Goal: Task Accomplishment & Management: Complete application form

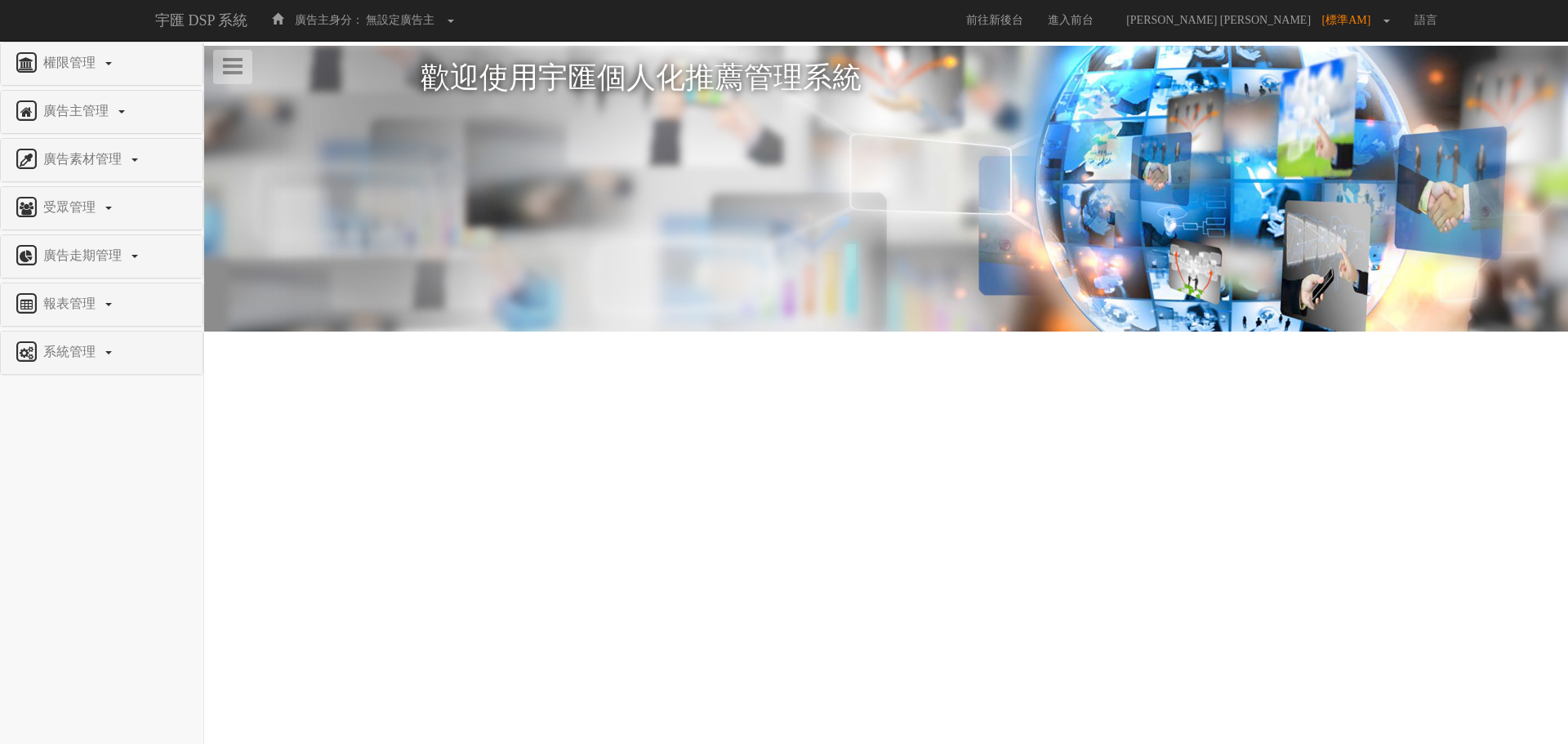
click at [912, 423] on html "宇匯 DSP 系統 廣告主身分： 無設定廣告主 無設定廣告主 [001] CoreTeam測試用1 [002] CoreTeam測試用2-LineApp [0…" at bounding box center [784, 211] width 1568 height 423
click at [100, 361] on link "系統管理" at bounding box center [102, 353] width 177 height 26
click at [75, 393] on span "廣告驗證設定" at bounding box center [54, 391] width 81 height 13
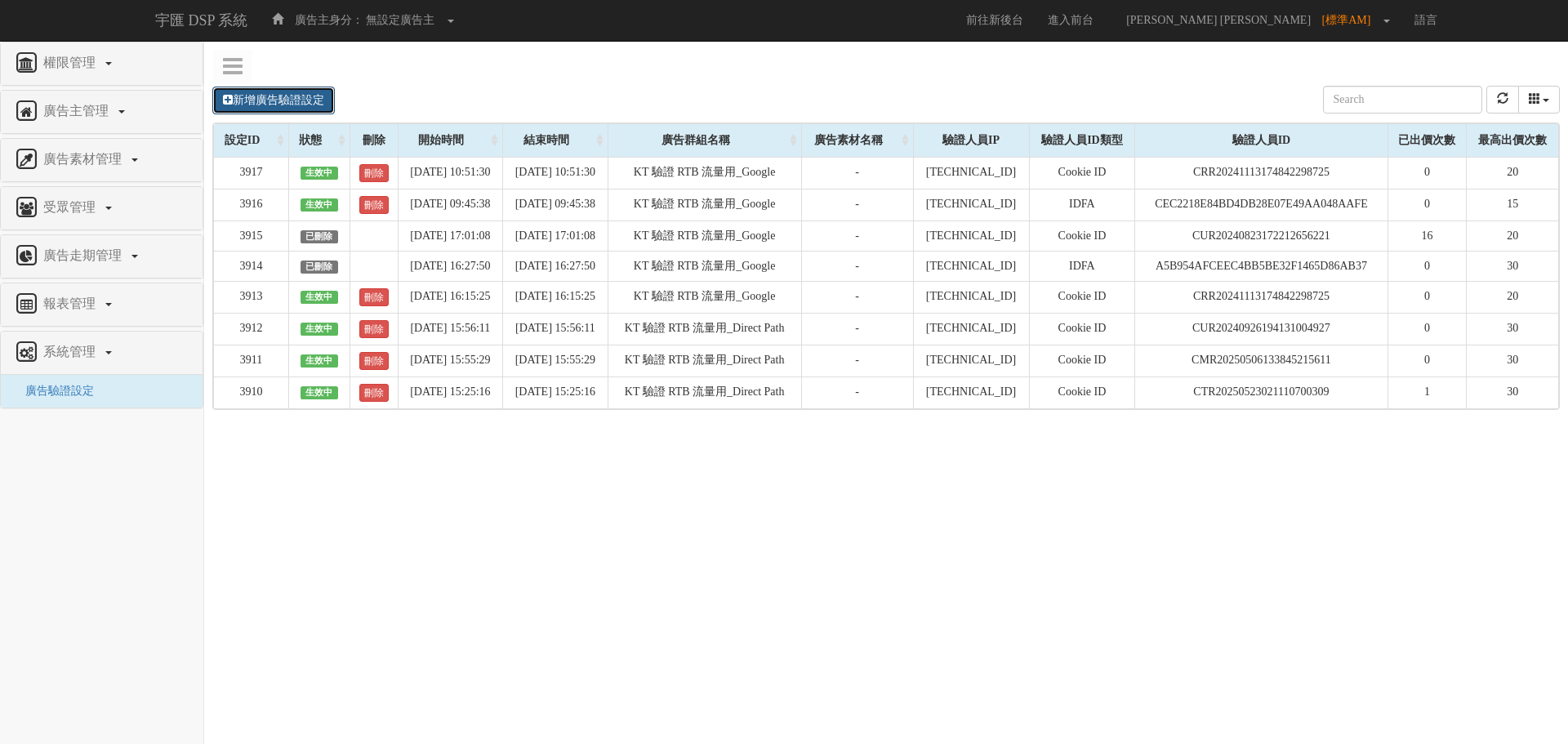
click at [278, 97] on link "新增廣告驗證設定" at bounding box center [273, 100] width 122 height 28
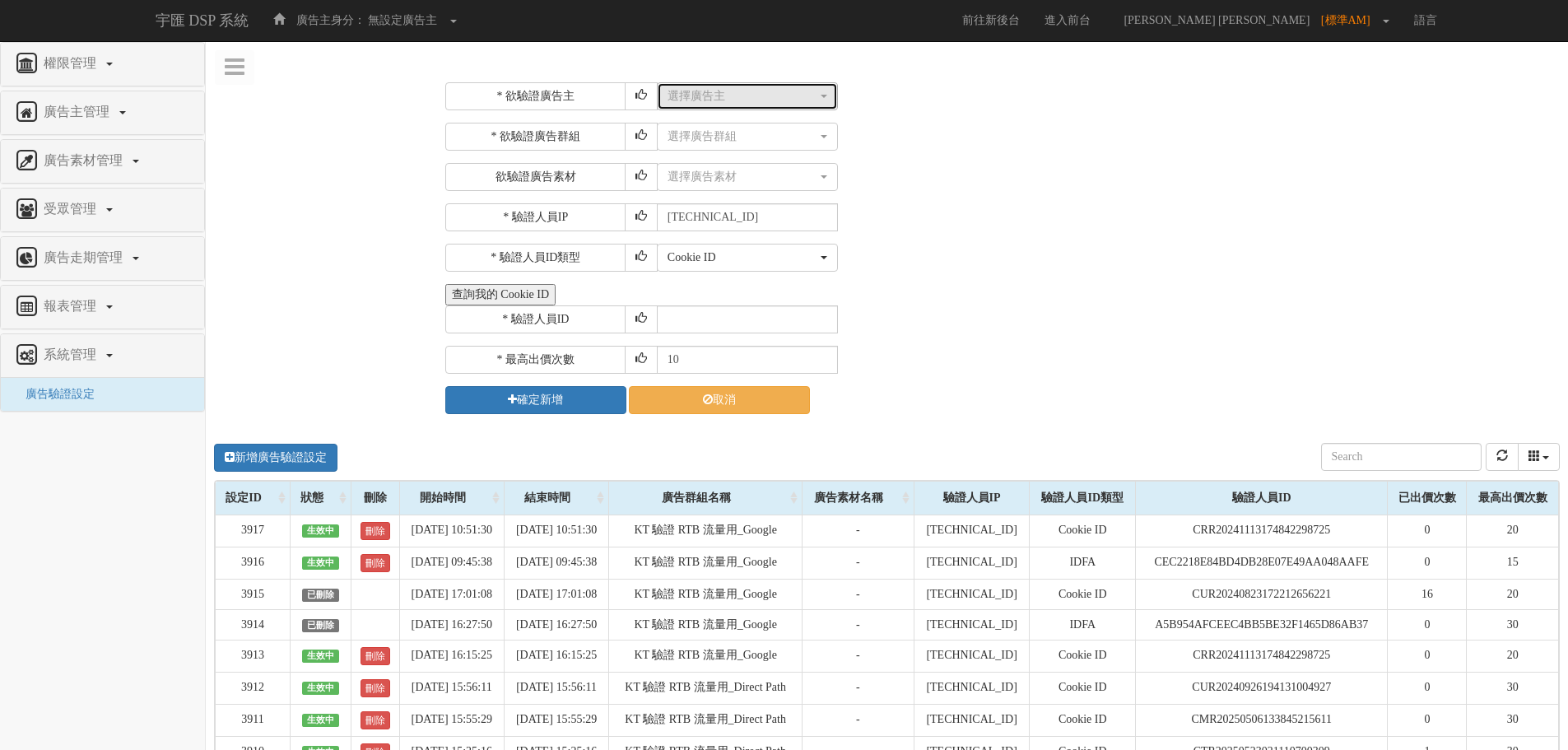
click at [753, 94] on div "選擇廣告主" at bounding box center [741, 96] width 150 height 16
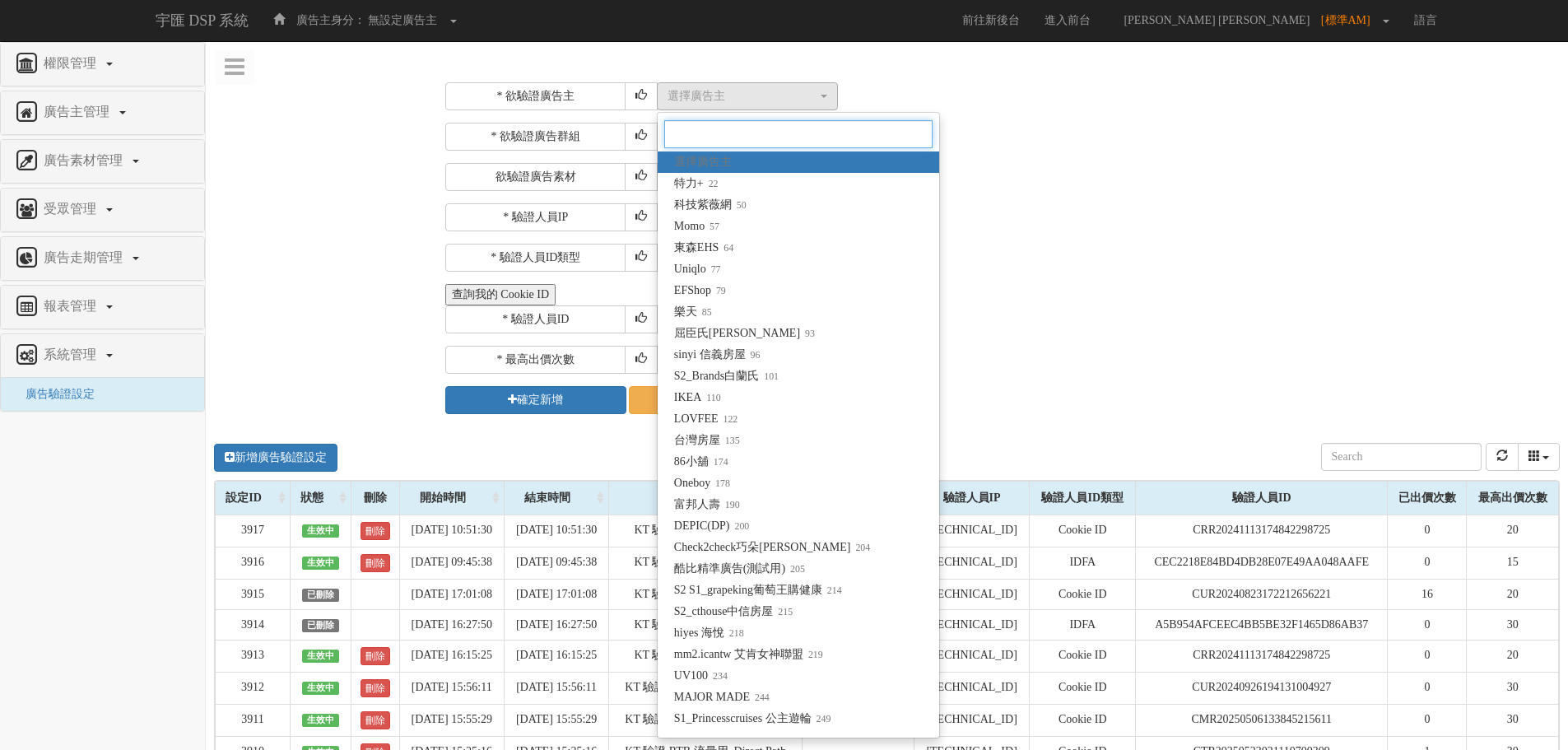
click at [729, 140] on input "Search" at bounding box center [799, 134] width 268 height 28
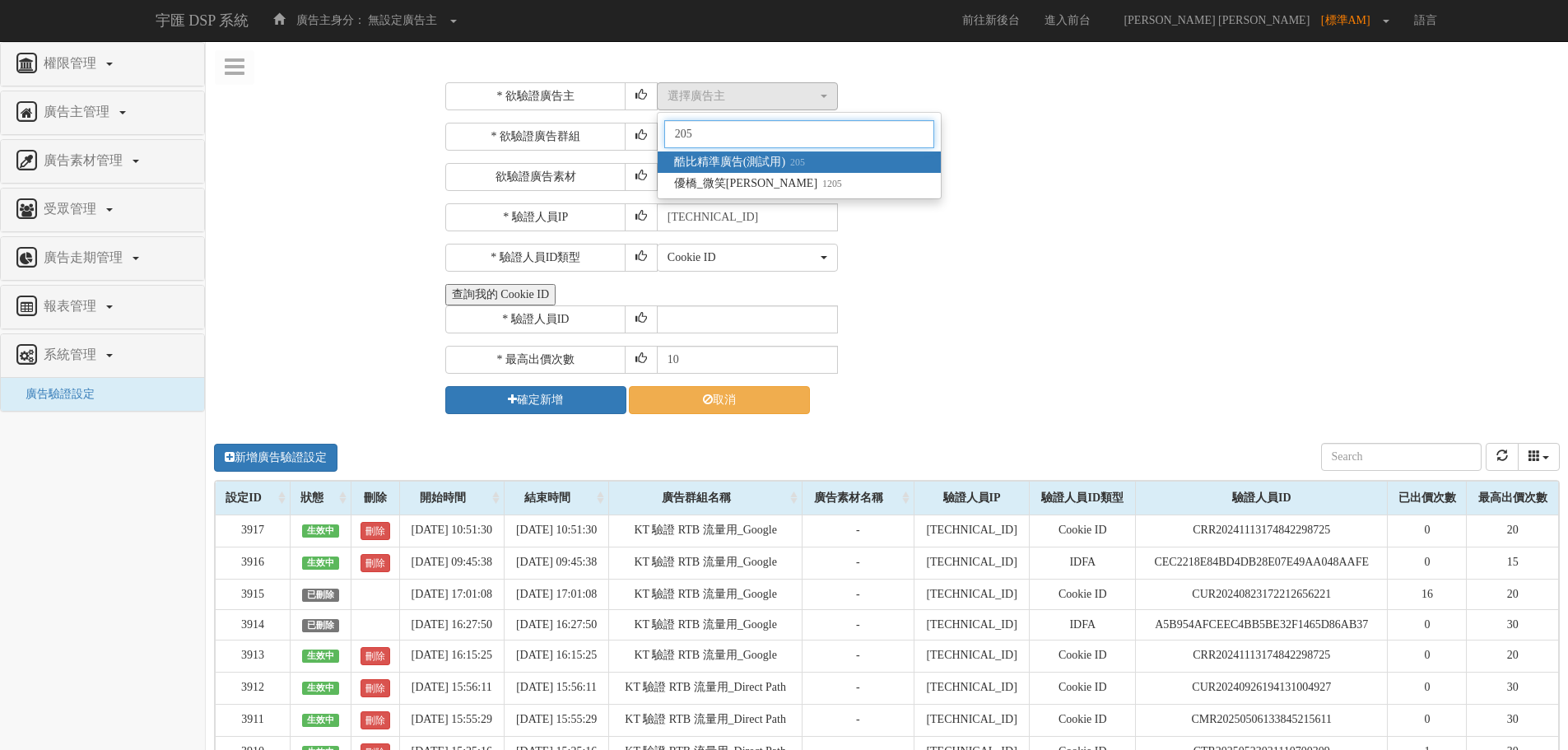
type input "205"
click at [1010, 266] on div "Cookie ID ADID IDFA Cookie ID" at bounding box center [1107, 258] width 899 height 28
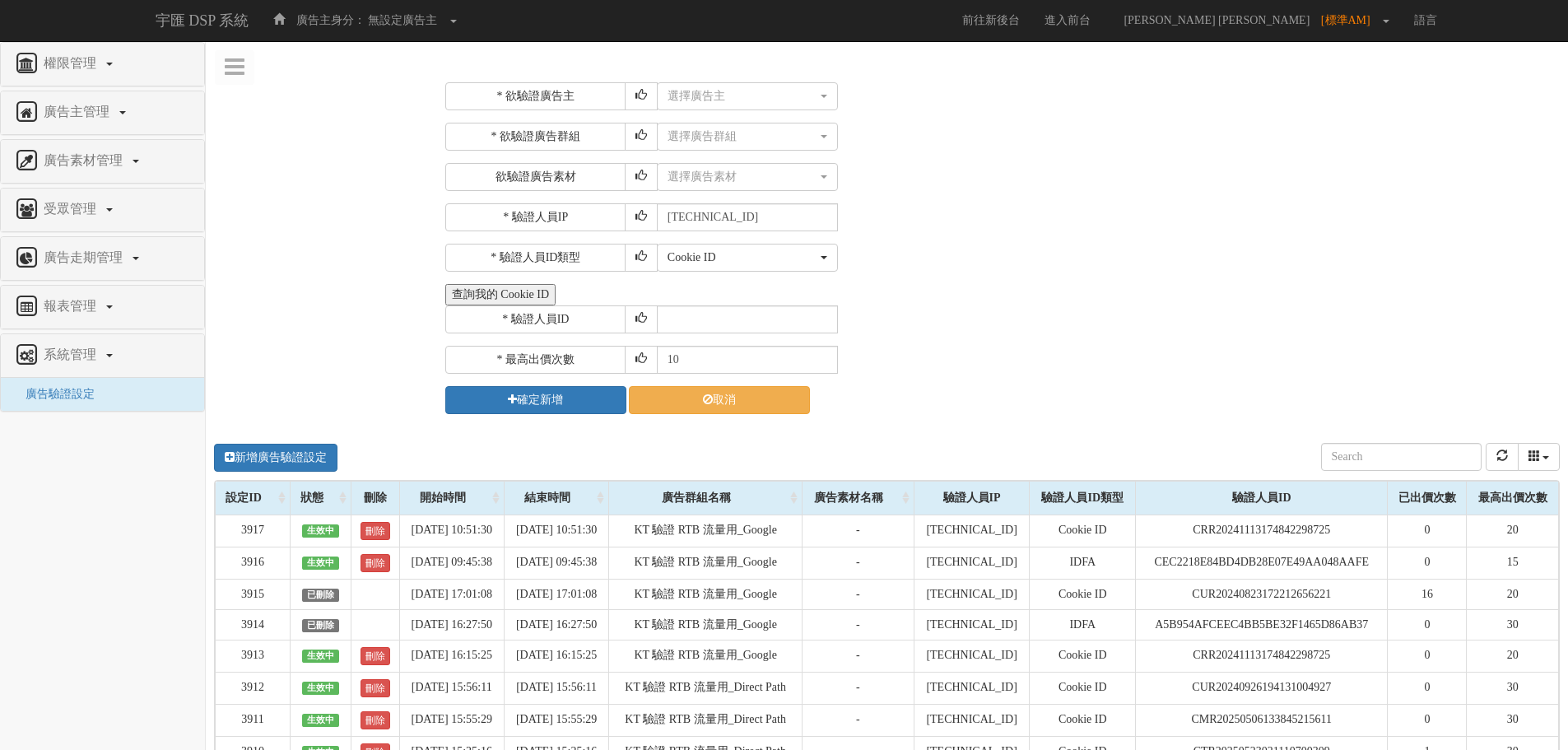
click at [475, 300] on button "查詢我的 Cookie ID" at bounding box center [500, 295] width 111 height 22
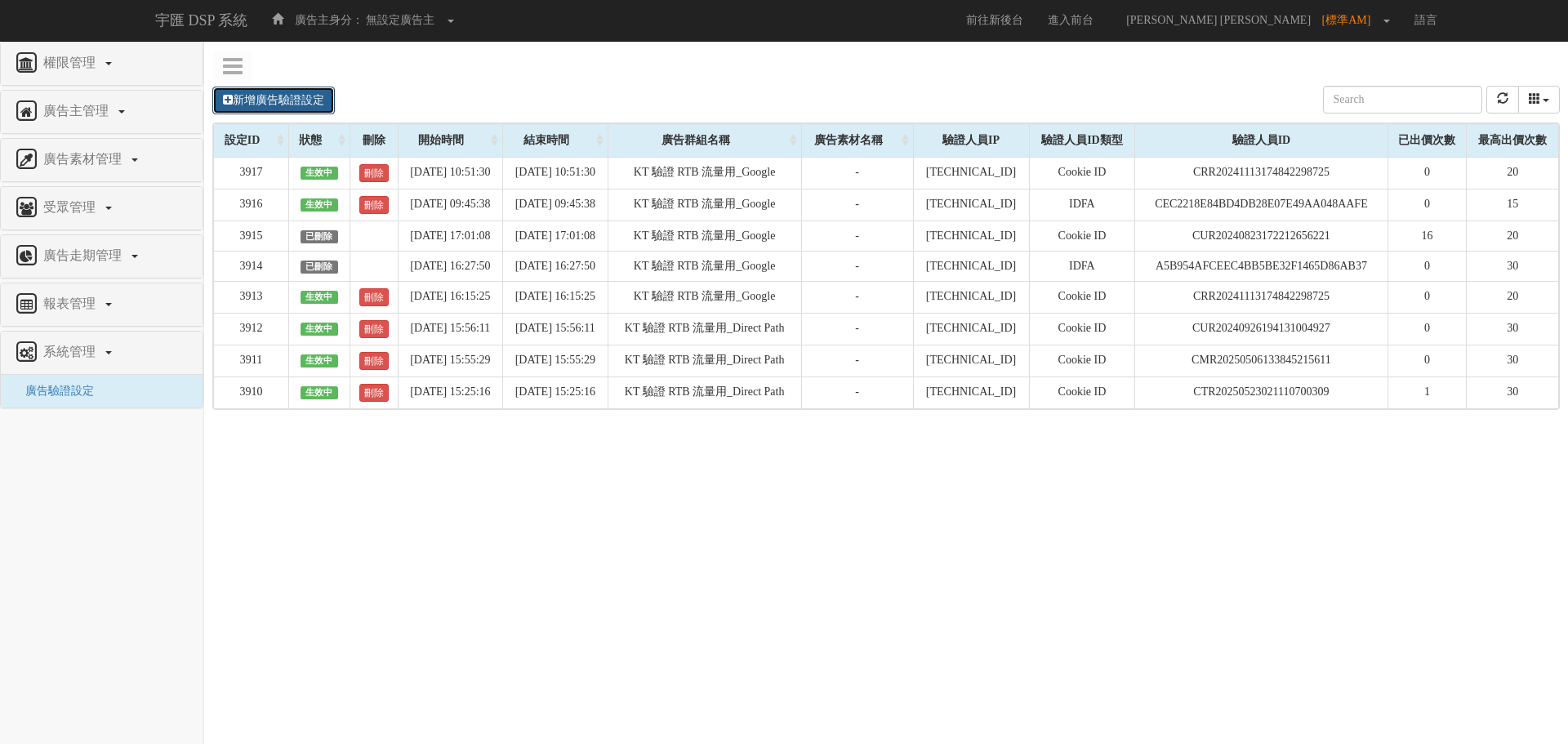
click at [290, 101] on link "新增廣告驗證設定" at bounding box center [273, 100] width 122 height 28
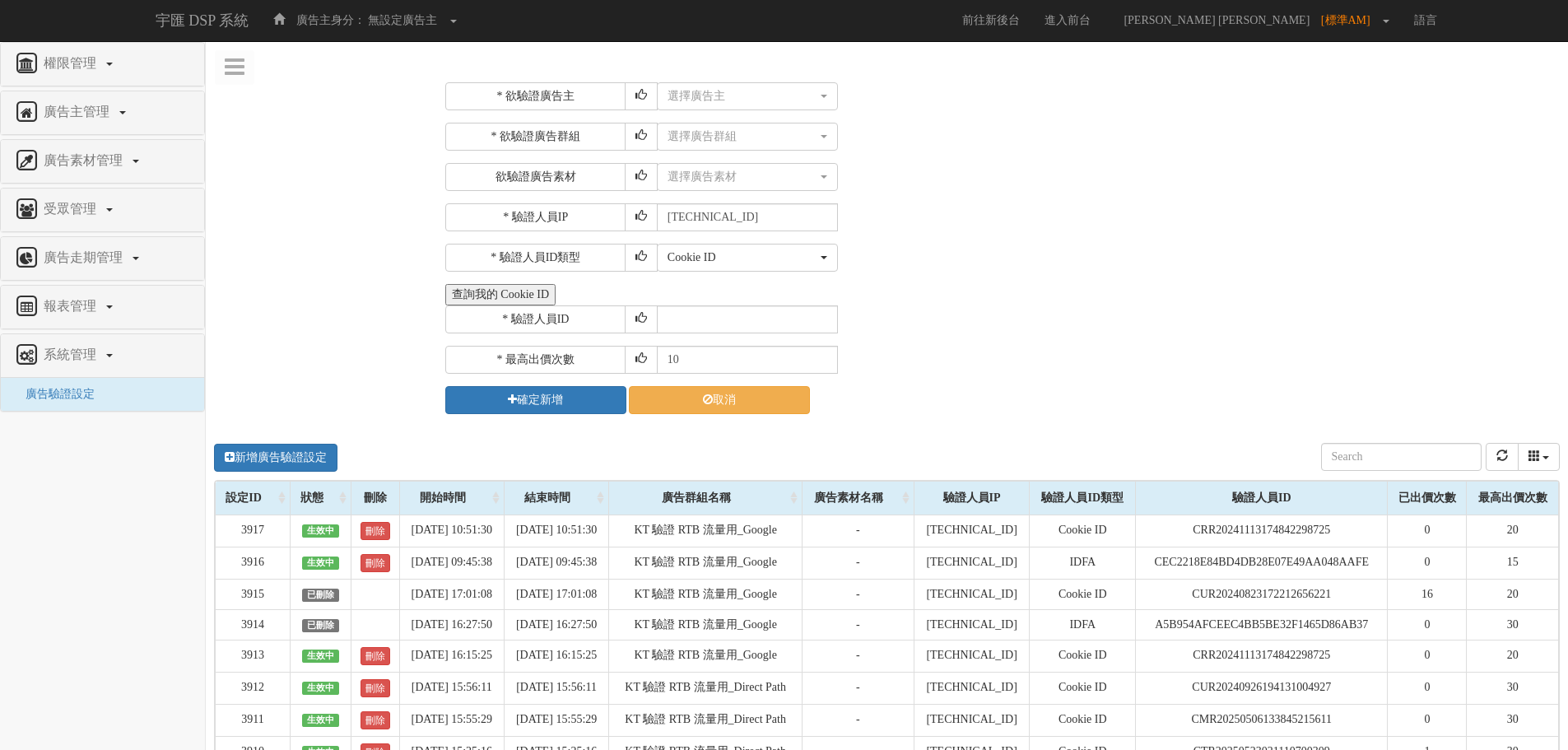
click at [510, 300] on button "查詢我的 Cookie ID" at bounding box center [500, 295] width 111 height 22
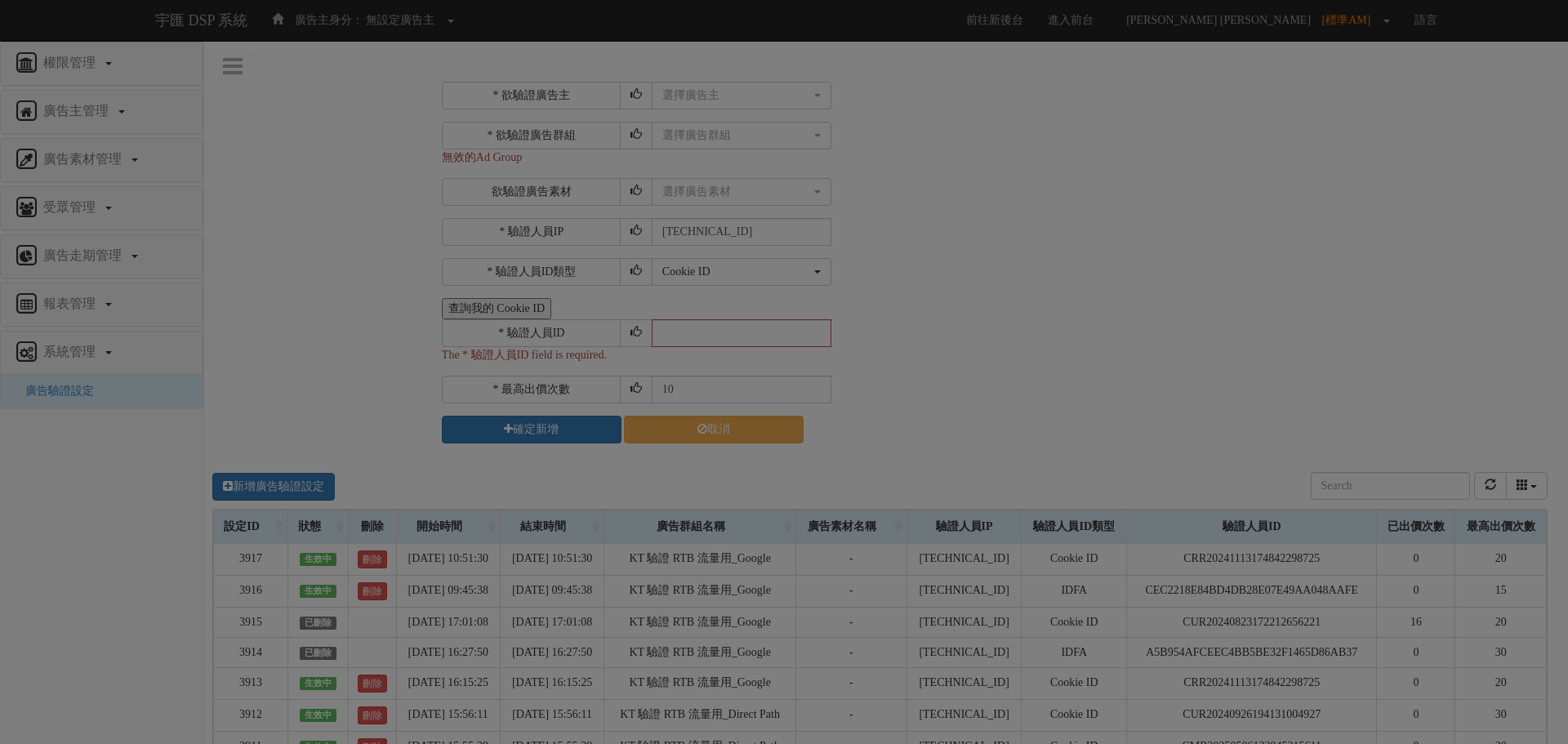
click at [354, 327] on div "Loading" at bounding box center [784, 372] width 1568 height 744
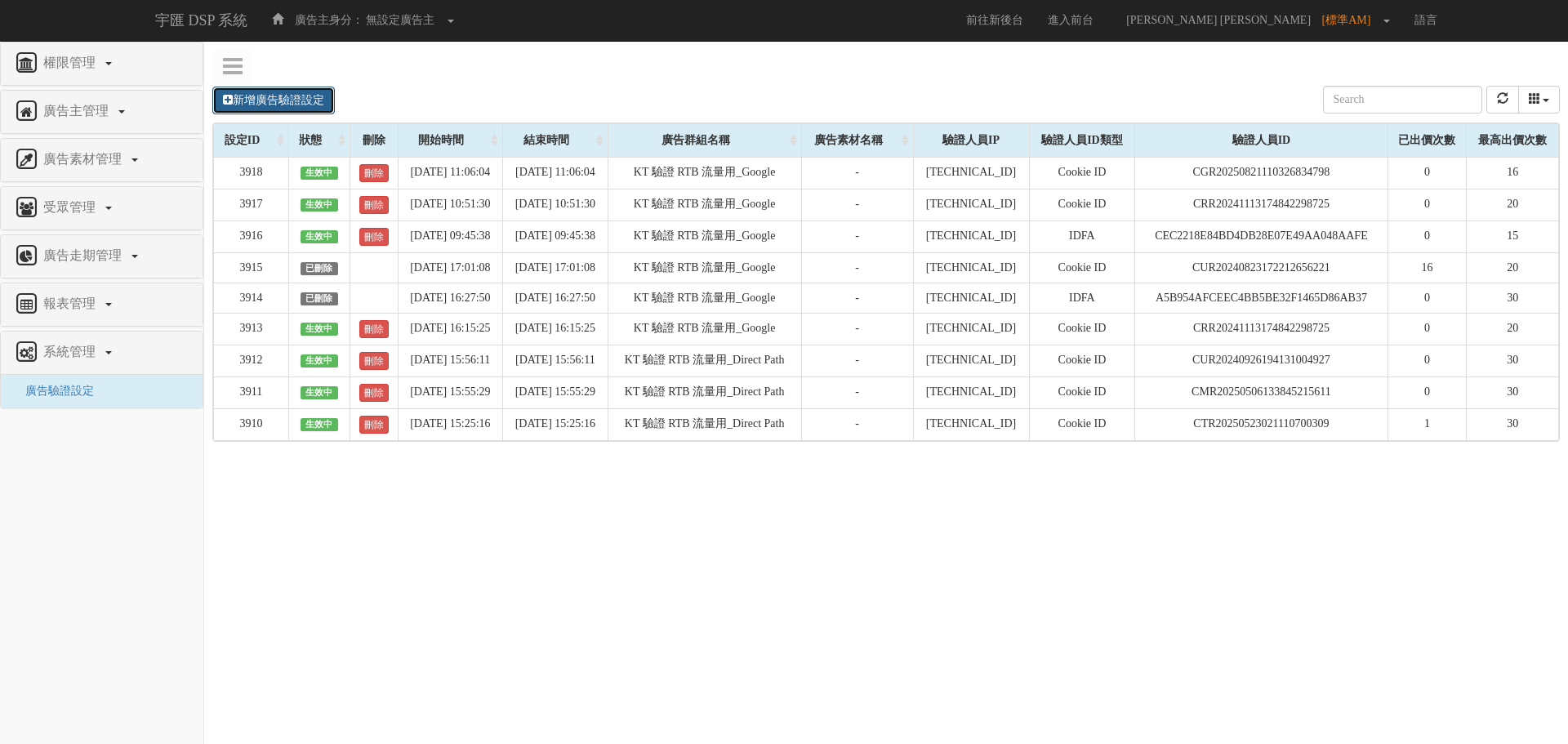
click at [278, 94] on link "新增廣告驗證設定" at bounding box center [273, 100] width 122 height 28
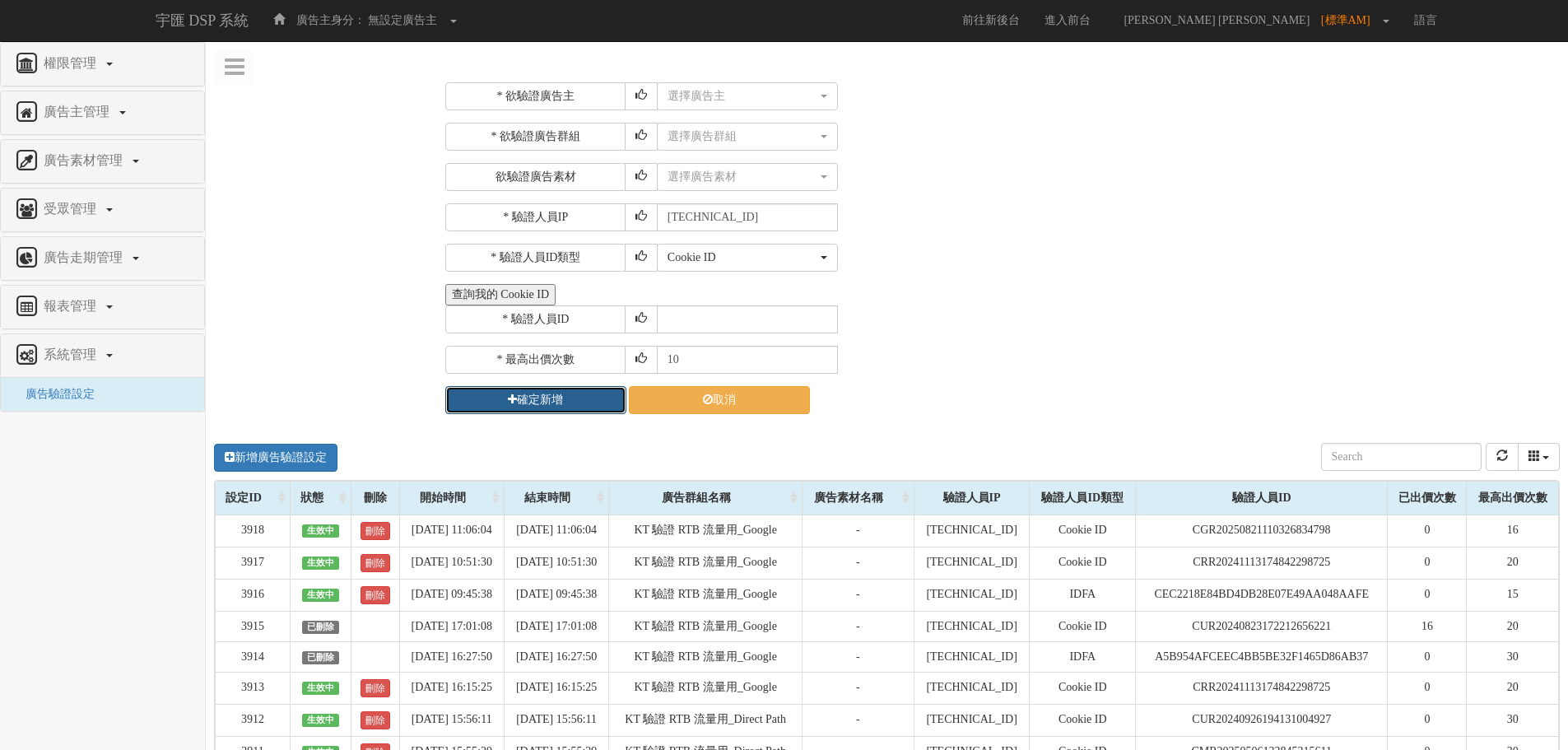
click at [541, 397] on button "確定新增" at bounding box center [536, 400] width 181 height 28
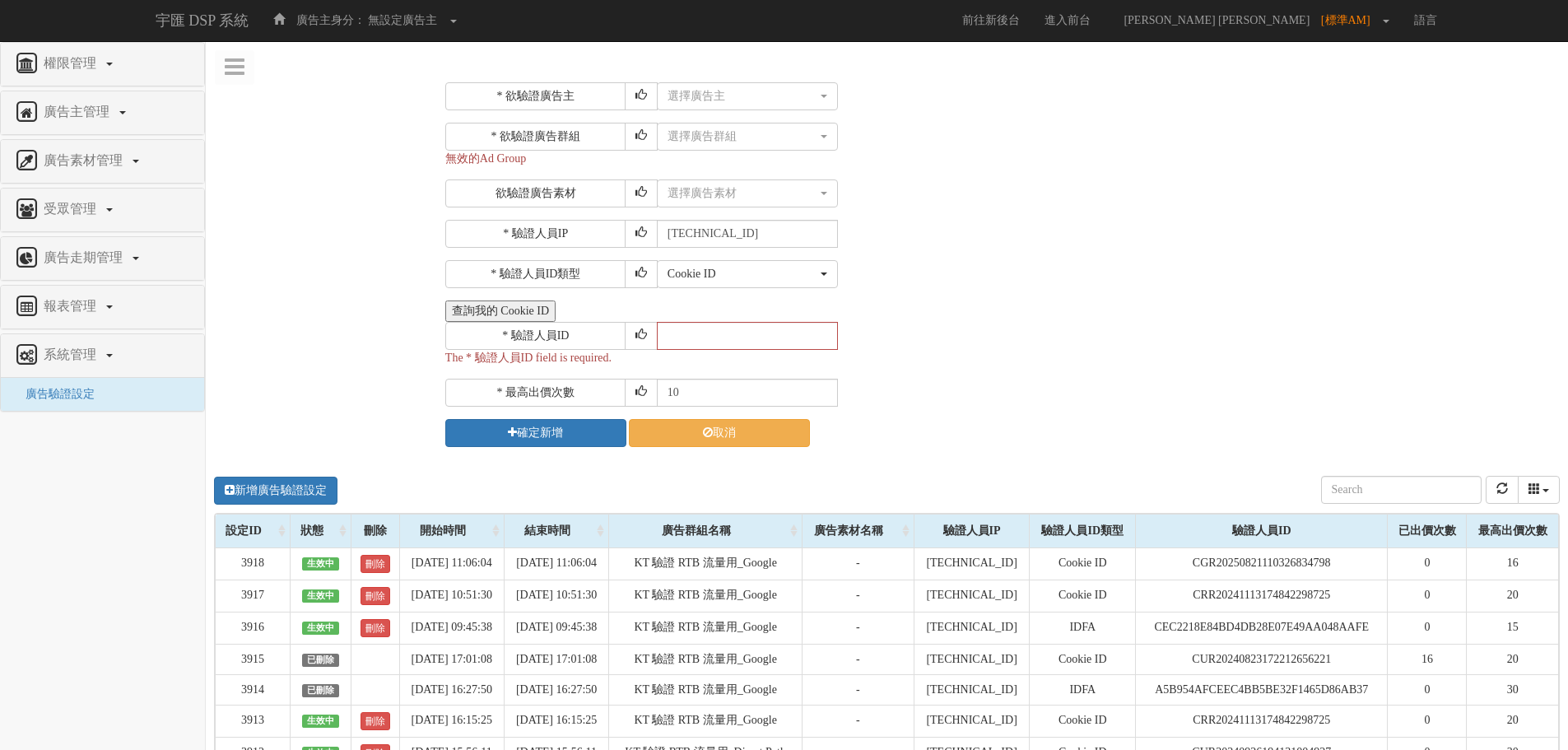
click at [512, 315] on button "查詢我的 Cookie ID" at bounding box center [500, 311] width 111 height 22
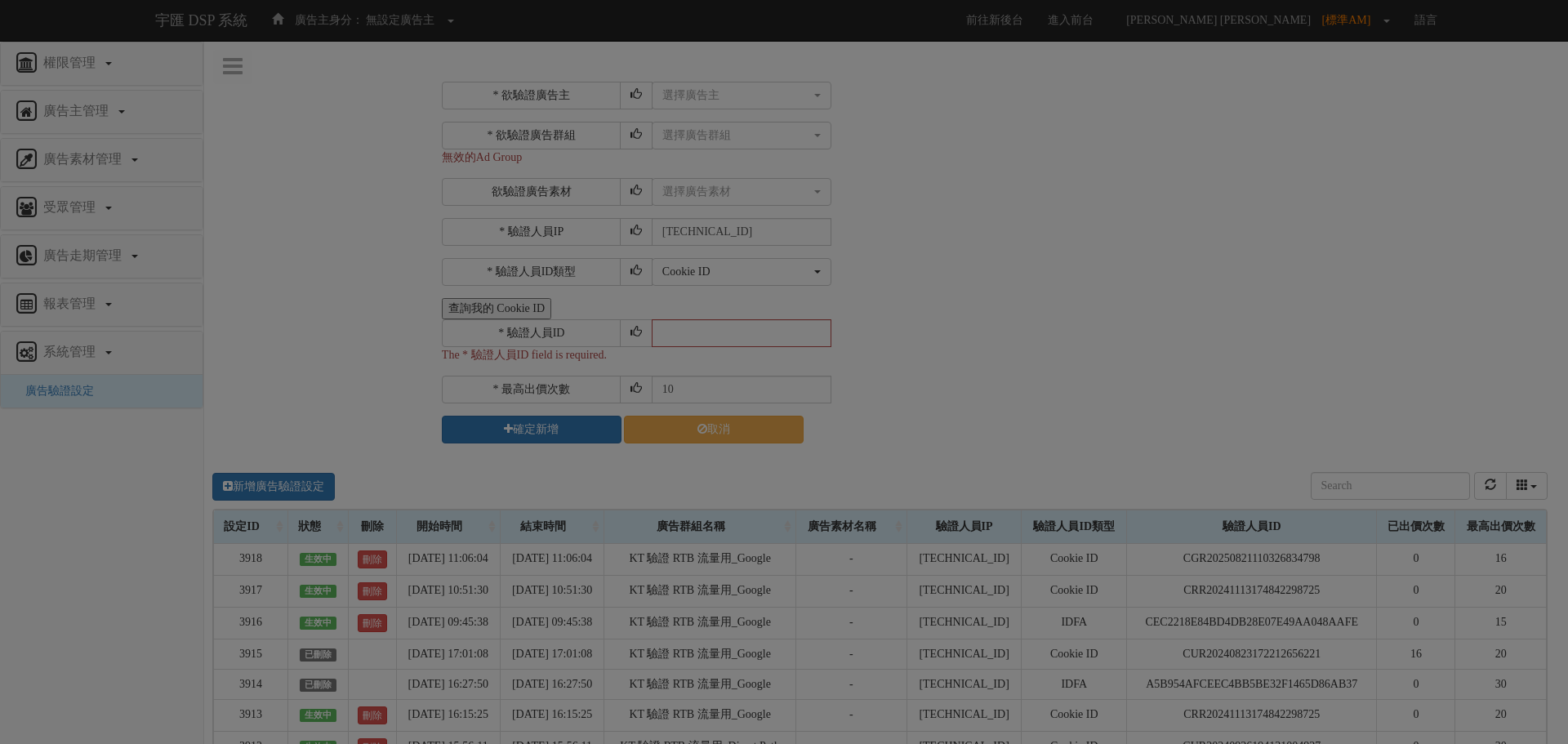
click at [336, 175] on div "Loading" at bounding box center [784, 372] width 1568 height 744
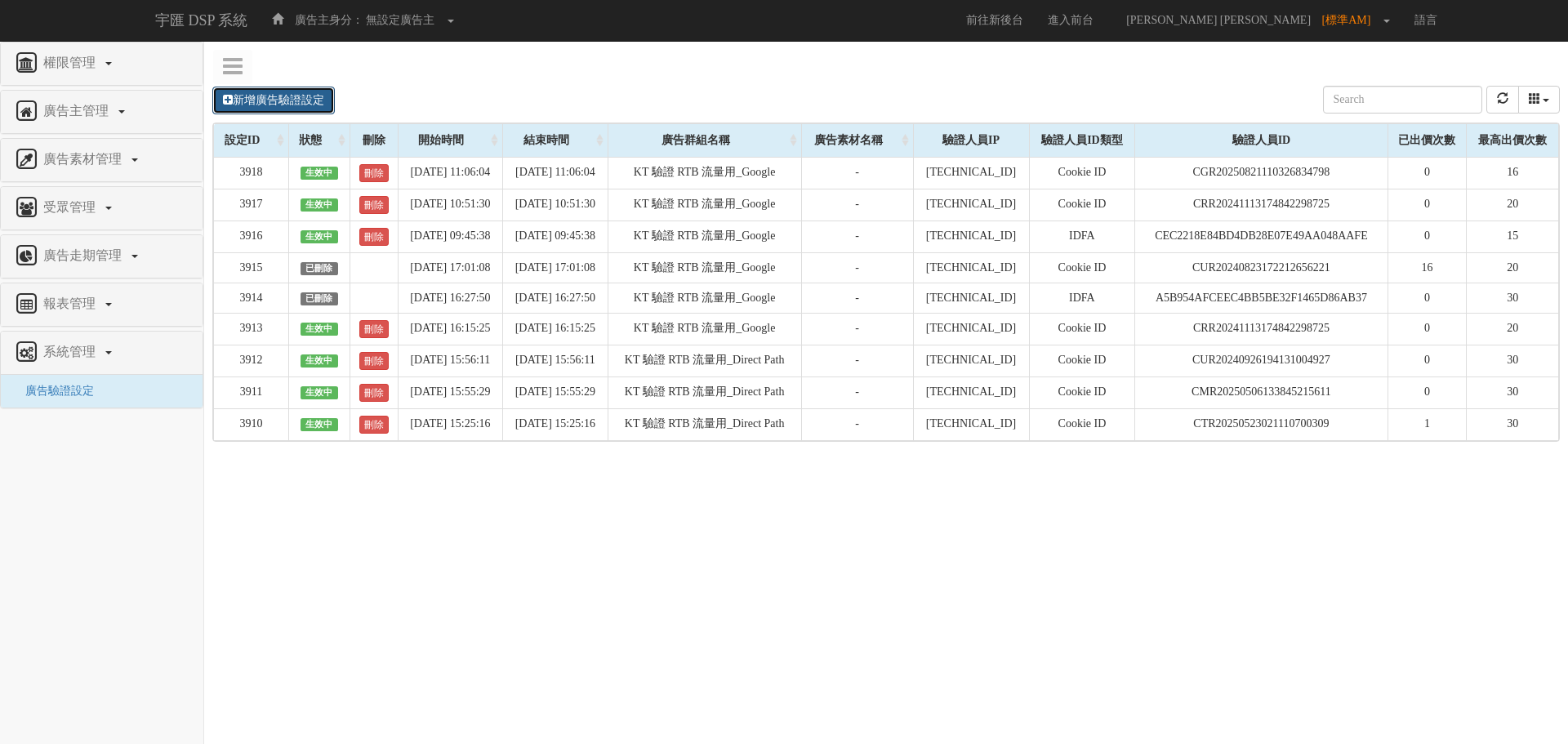
click at [269, 94] on link "新增廣告驗證設定" at bounding box center [273, 100] width 122 height 28
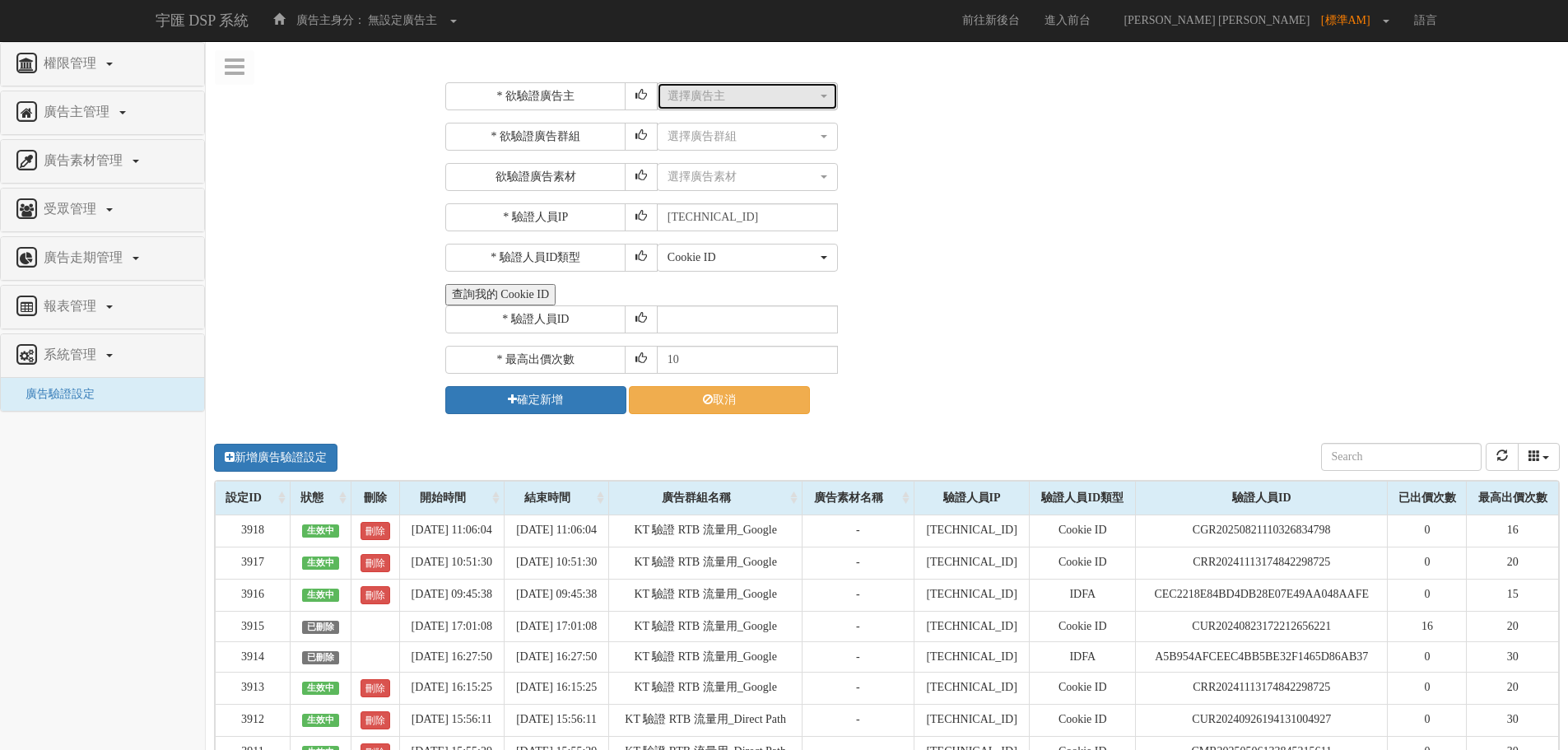
click at [675, 89] on div "選擇廣告主" at bounding box center [741, 96] width 150 height 16
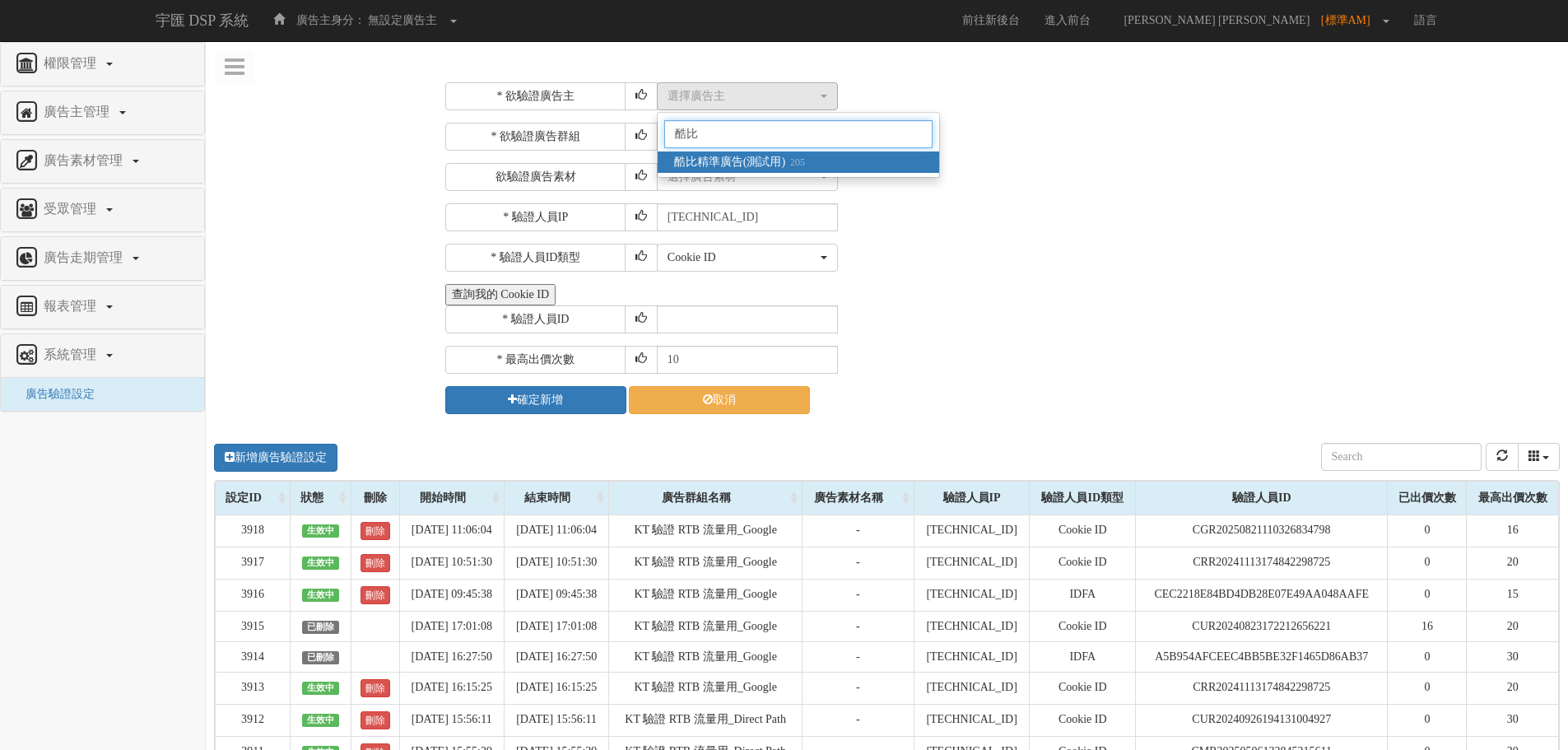
type input "酷比"
click at [737, 163] on span "酷比精準廣告(測試用) 205" at bounding box center [740, 162] width 131 height 16
select select "205"
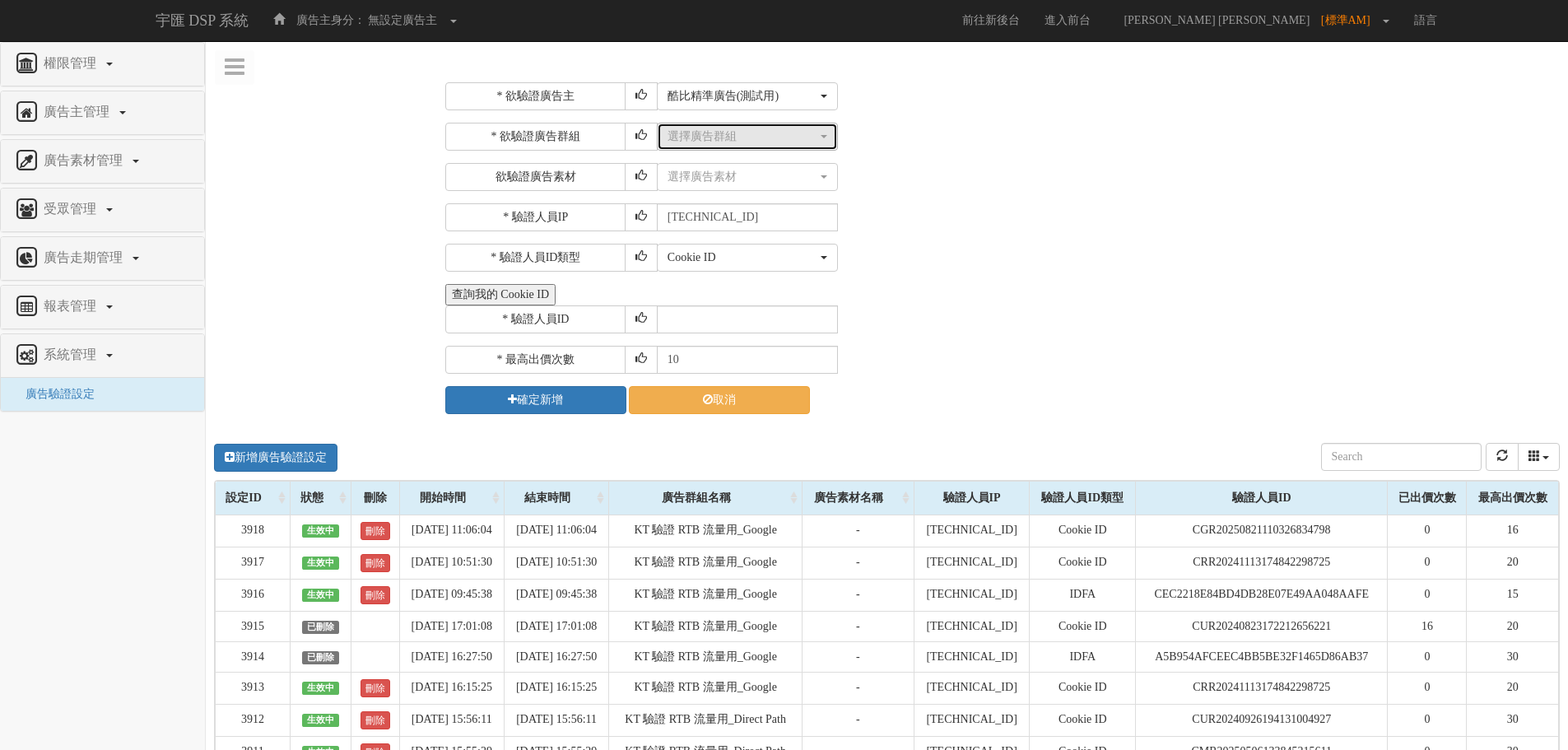
click at [731, 133] on div "選擇廣告群組" at bounding box center [741, 137] width 150 height 16
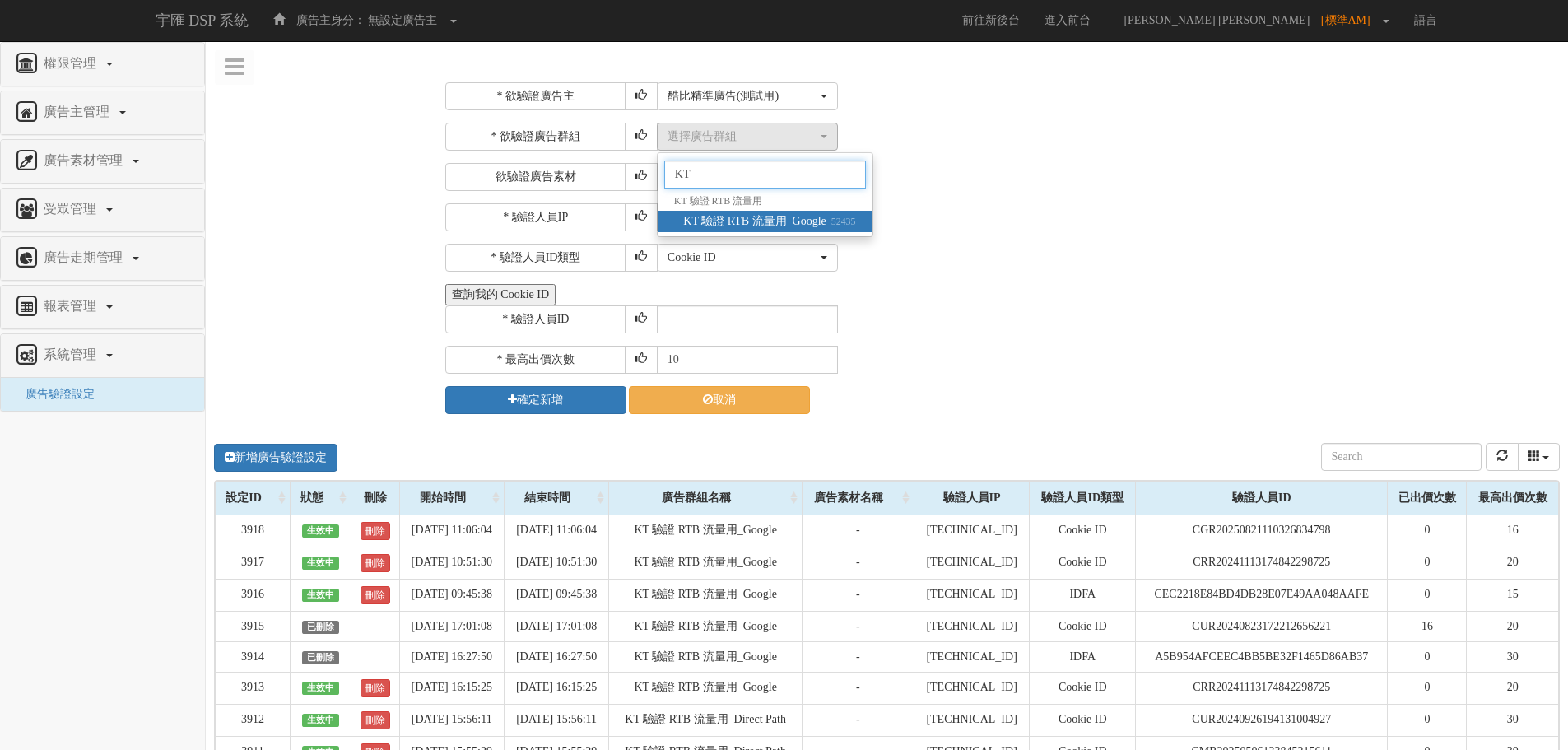
type input "KT"
click at [777, 213] on span "KT 驗證 RTB 流量用_Google 52435" at bounding box center [769, 221] width 172 height 16
select select "52435"
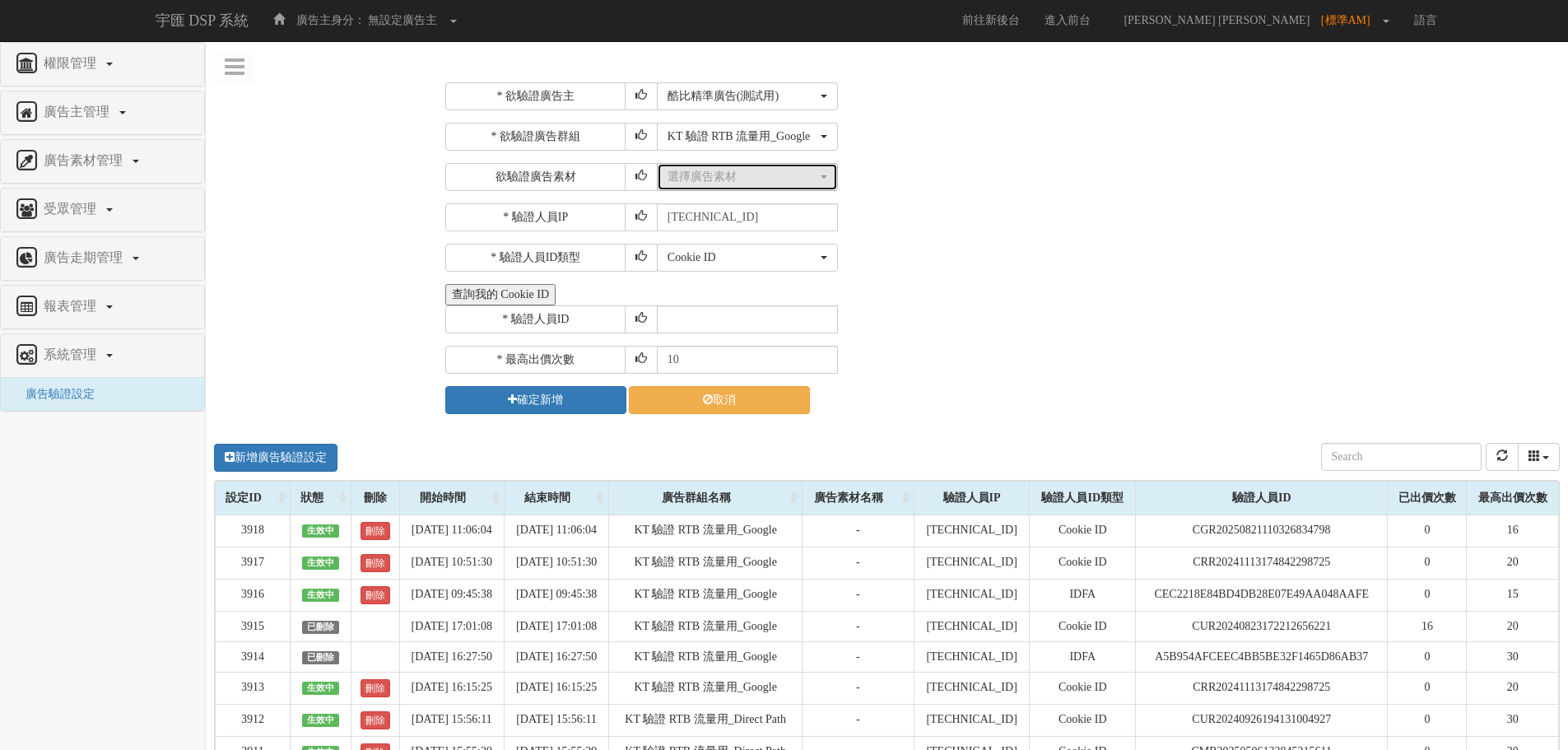
click at [776, 182] on div "選擇廣告素材" at bounding box center [741, 177] width 150 height 16
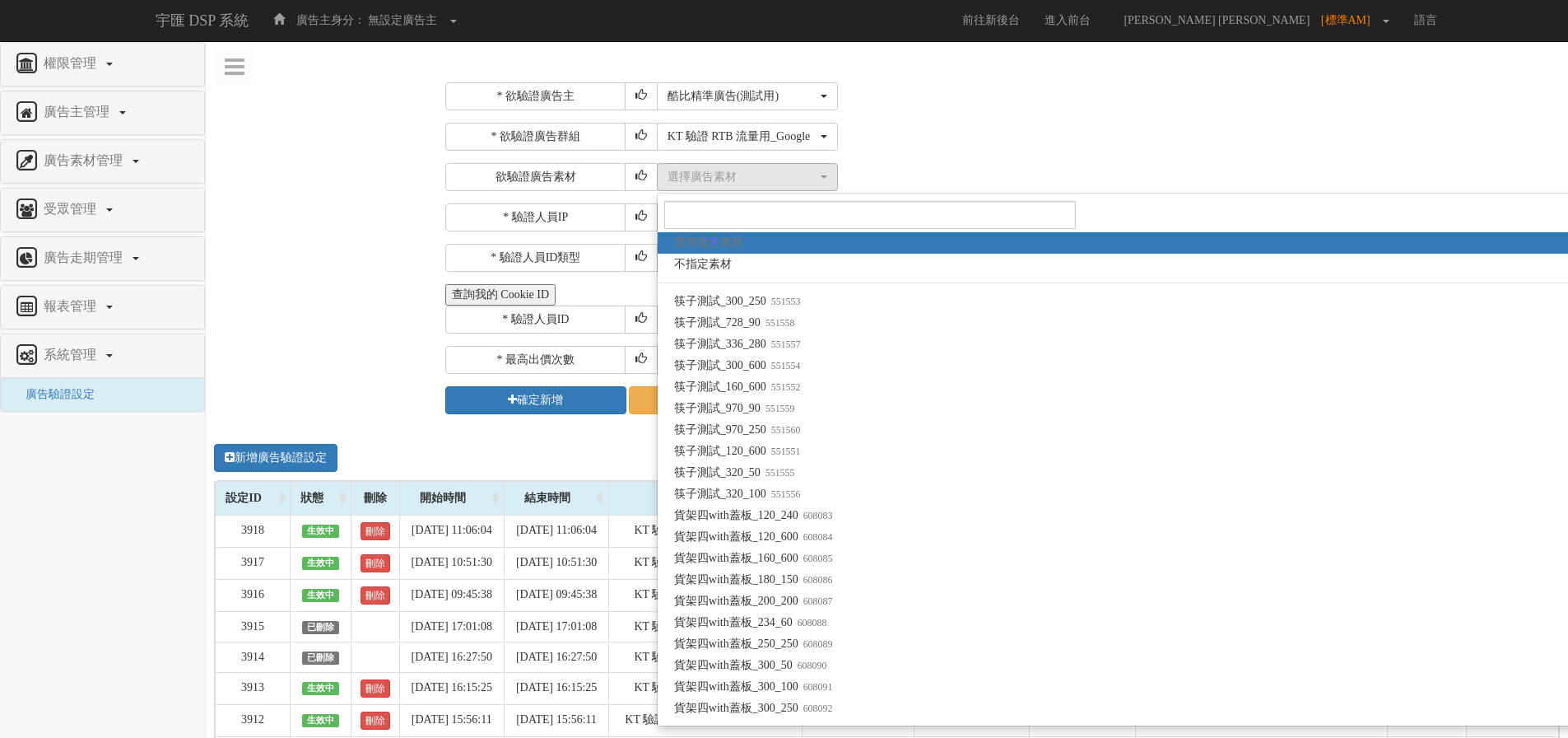
click at [967, 124] on div "選擇廣告群組 指定播出 domain(bridgewell-bidder.com) 指定播出 app id(com.bridgewell.bidder-smo…" at bounding box center [1107, 136] width 899 height 28
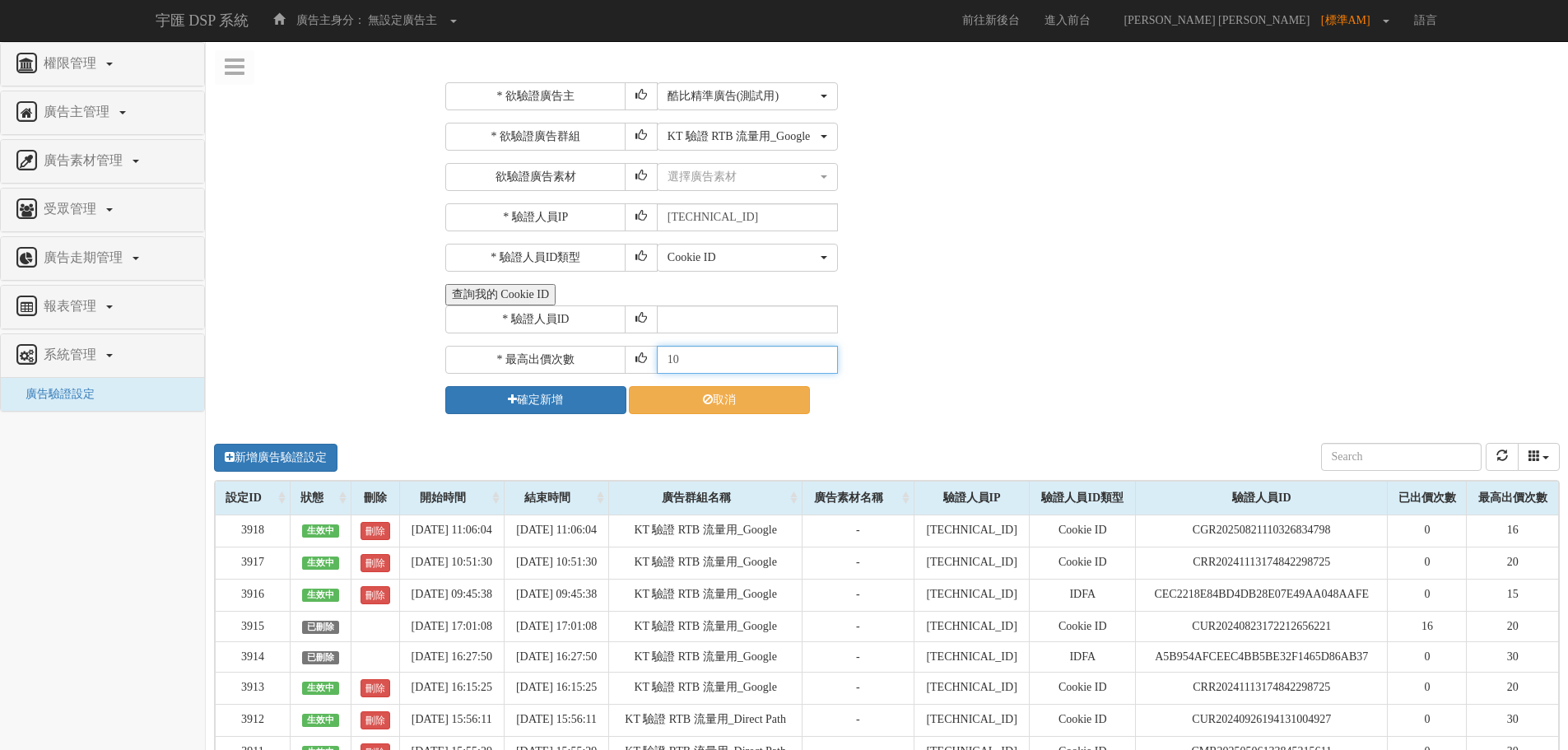
click at [692, 350] on input "10" at bounding box center [748, 359] width 181 height 28
drag, startPoint x: 692, startPoint y: 353, endPoint x: 580, endPoint y: 363, distance: 112.4
click at [580, 363] on div "* 最高出價次數 10" at bounding box center [1000, 359] width 1110 height 28
type input "20"
click at [536, 295] on button "查詢我的 Cookie ID" at bounding box center [500, 295] width 111 height 22
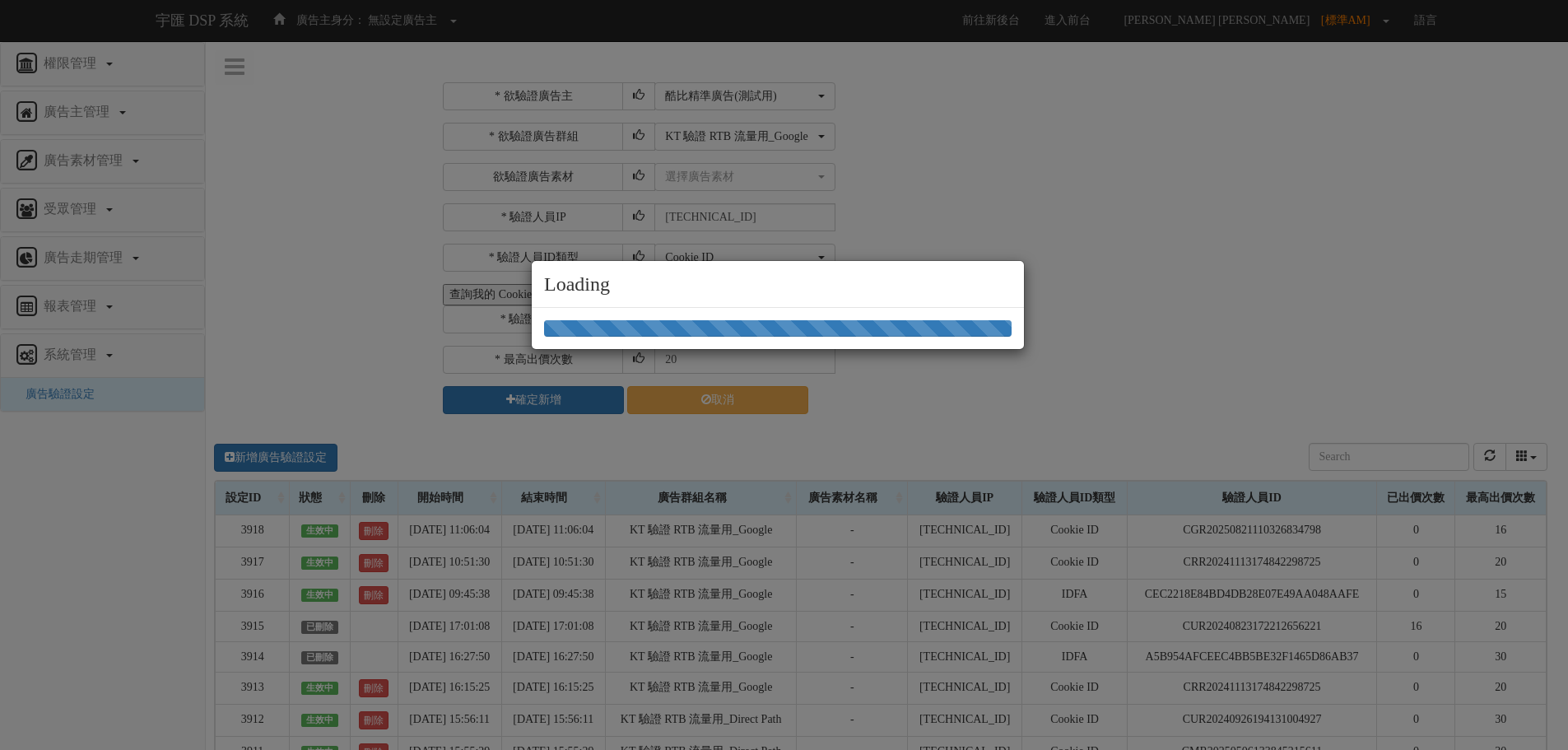
select select "205"
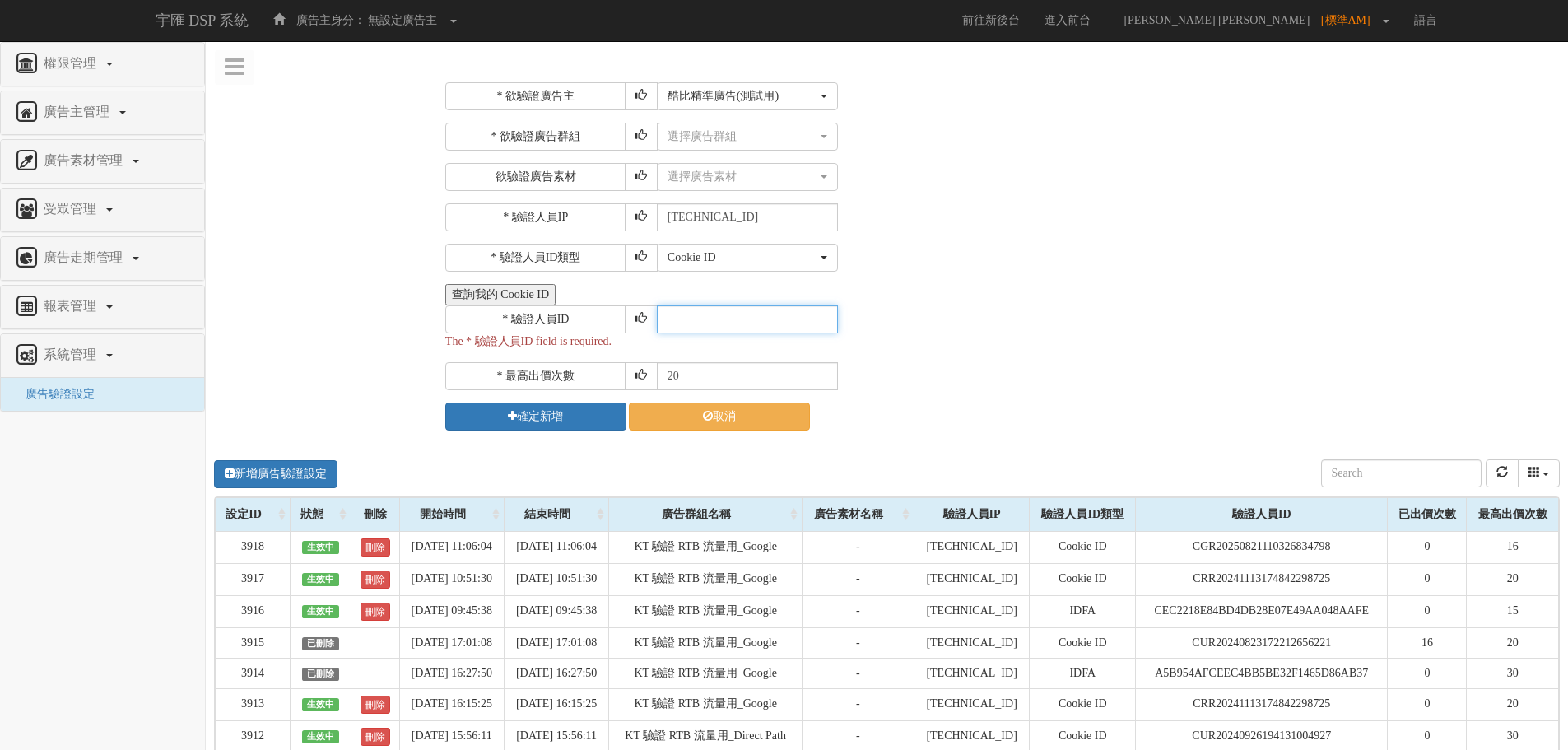
paste input "CLR20250821110017235182"
type input "CLR20250821110017235182"
click at [697, 149] on button "選擇廣告群組" at bounding box center [748, 136] width 181 height 28
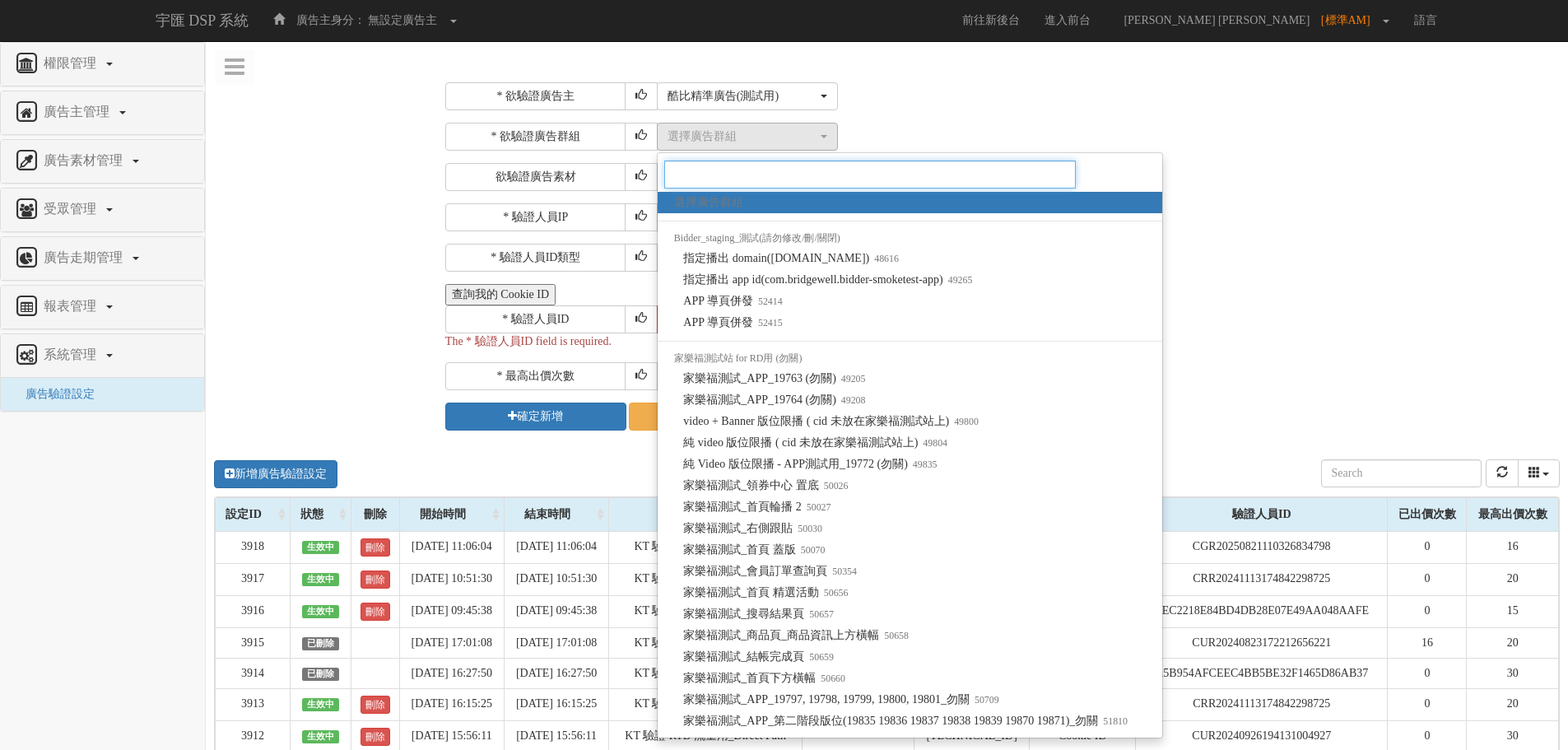
click at [693, 175] on input "Search" at bounding box center [870, 174] width 411 height 28
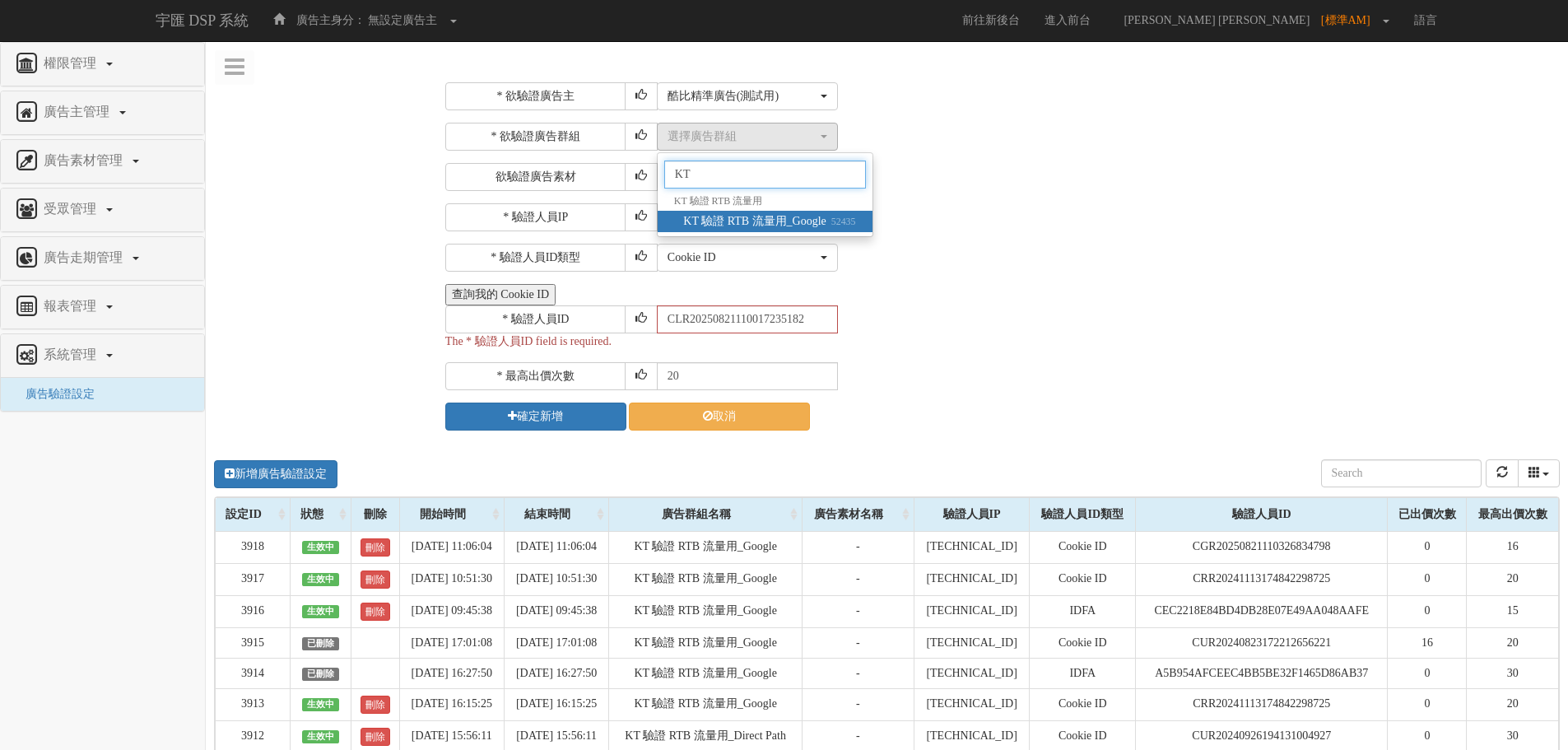
type input "KT"
click at [727, 222] on span "KT 驗證 RTB 流量用_Google 52435" at bounding box center [769, 221] width 172 height 16
select select "52435"
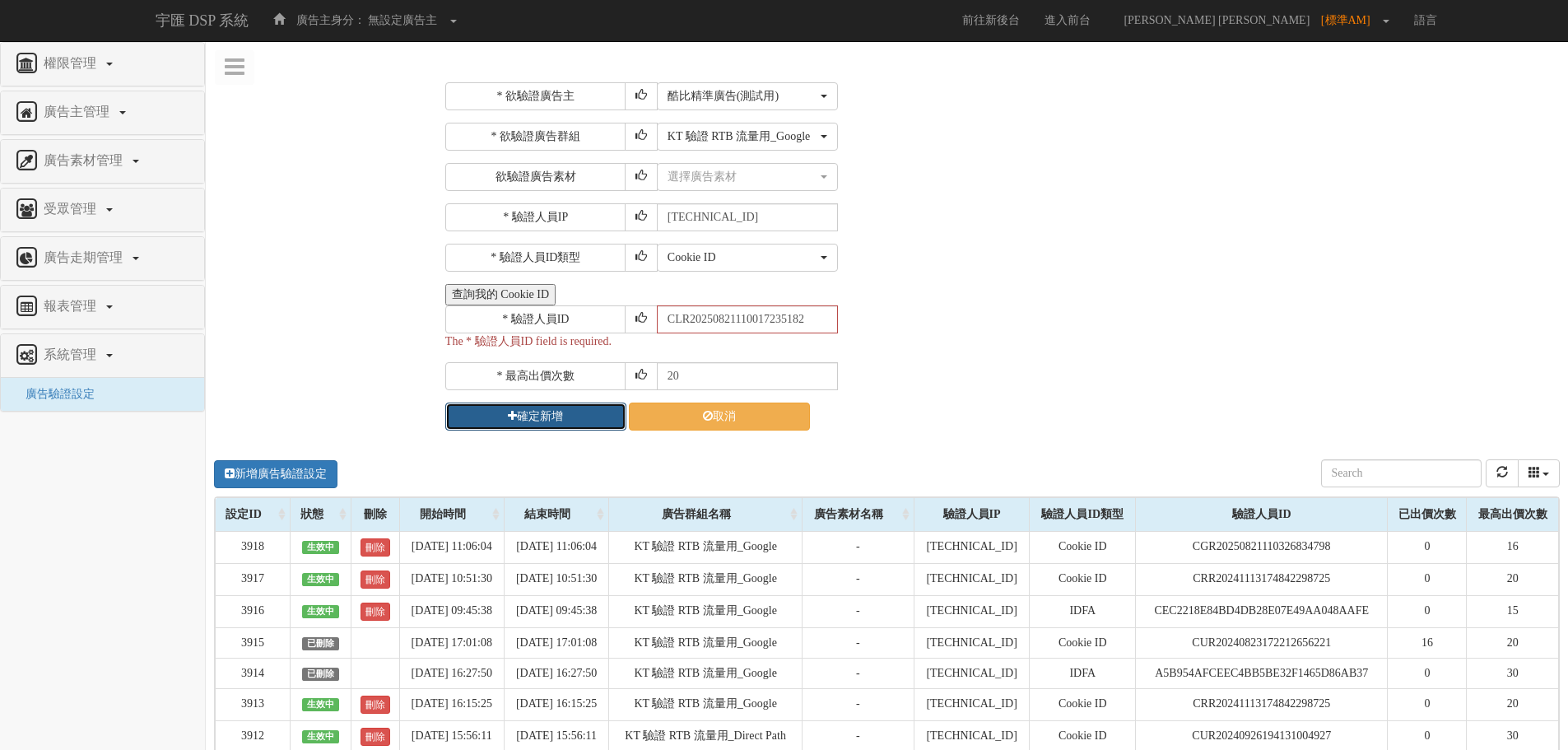
click at [558, 416] on button "確定新增" at bounding box center [536, 416] width 181 height 28
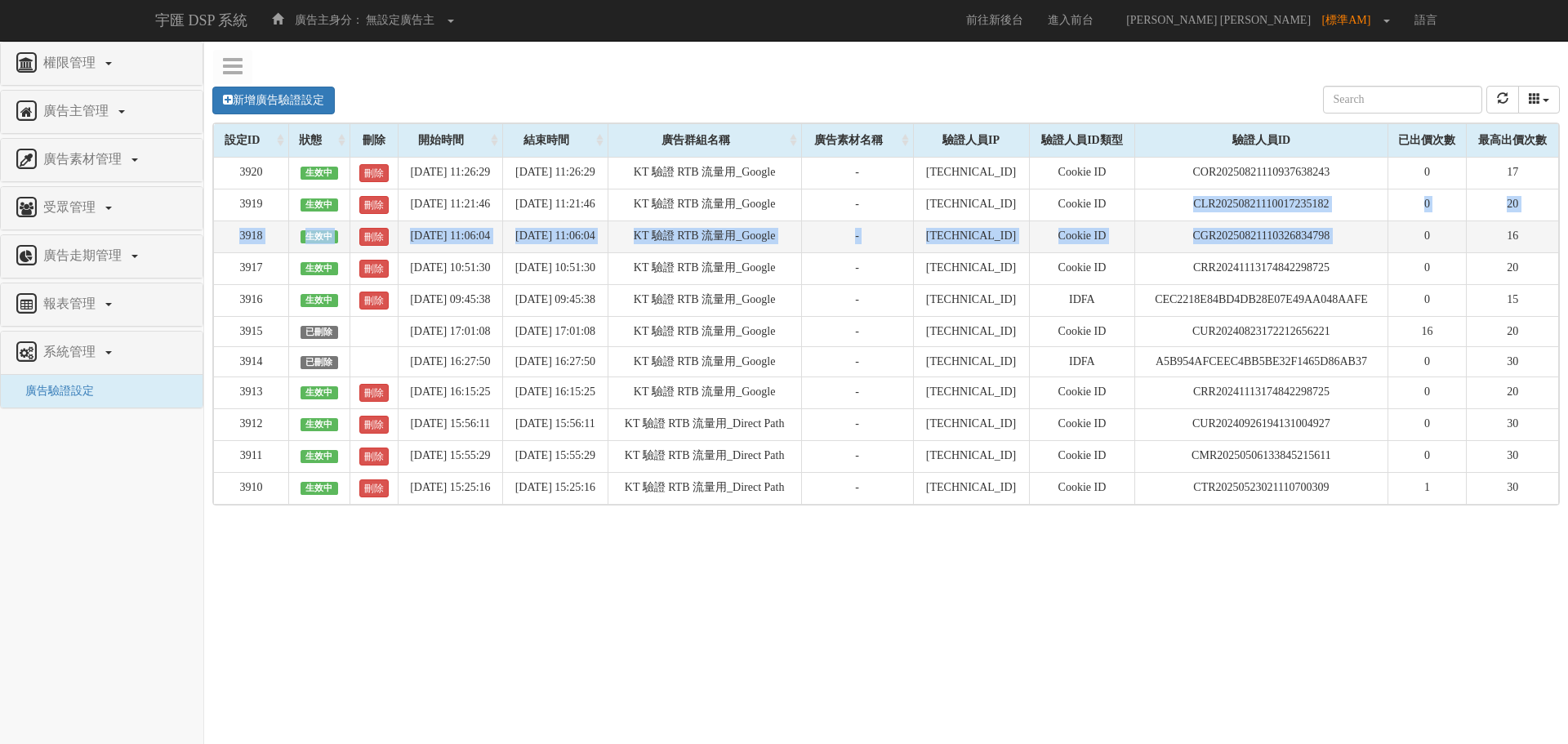
drag, startPoint x: 1196, startPoint y: 209, endPoint x: 1397, endPoint y: 233, distance: 202.4
click at [1397, 233] on tbody "3920 生效中 刪除 2025-08-21 11:26:29 2025-08-22 11:26:29 KT 驗證 RTB 流量用_Google - 211.…" at bounding box center [887, 330] width 1346 height 347
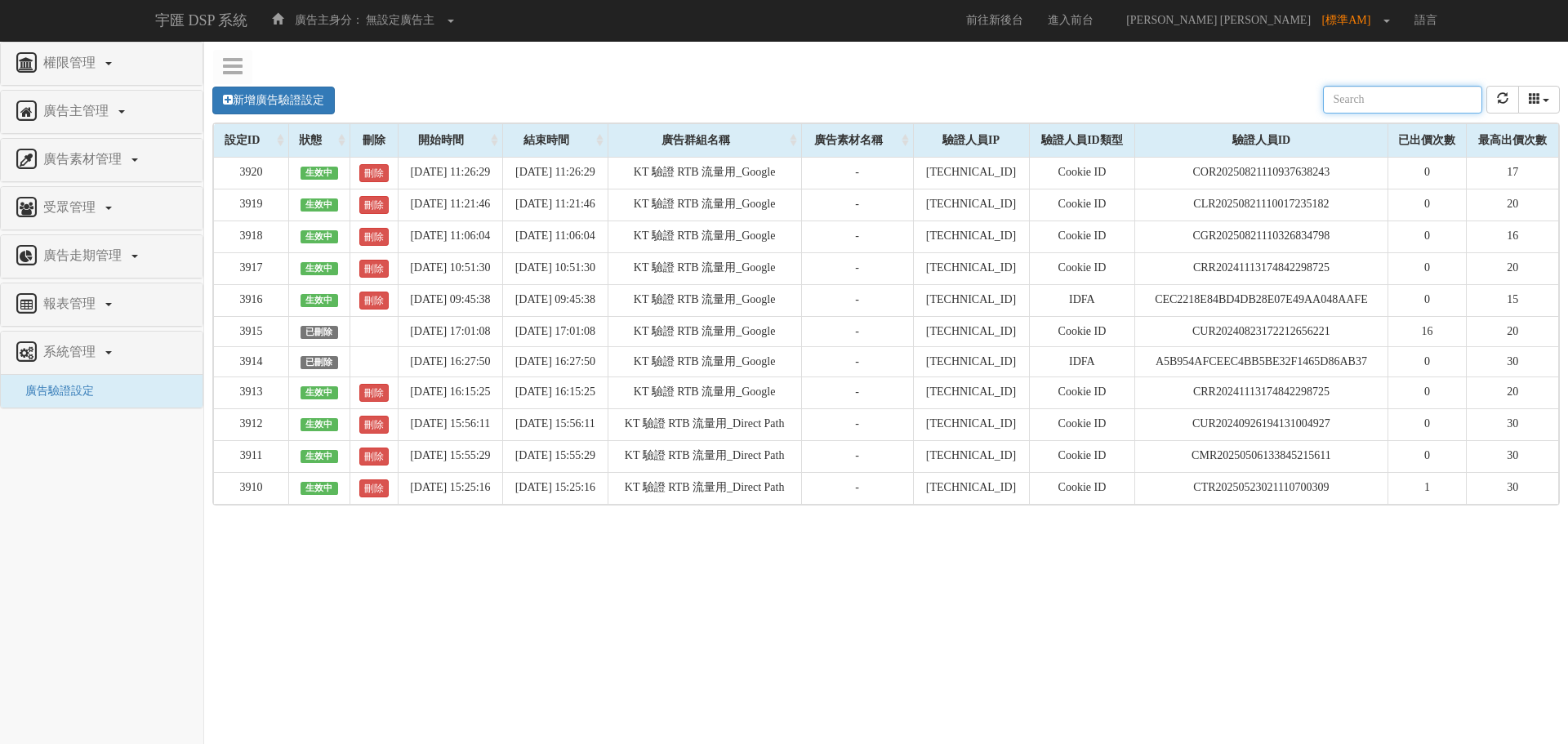
click at [1085, 96] on div "新增廣告驗證設定 設定ID 狀態 刪除 開始時間 結束時間 廣告主ID 廣告主名稱 廣告走期ID 廣告走期名稱 廣告群組ID 廣告群組名稱 廣告素材 廣告素材…" at bounding box center [886, 100] width 1348 height 45
